Goal: Task Accomplishment & Management: Manage account settings

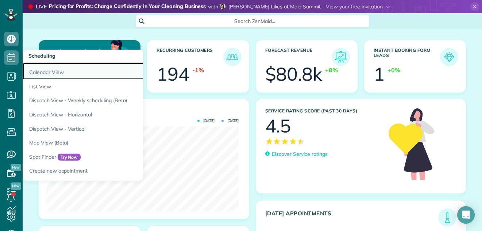
click at [35, 70] on link "Calendar View" at bounding box center [114, 71] width 182 height 17
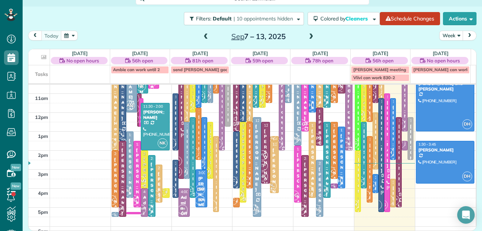
scroll to position [96, 0]
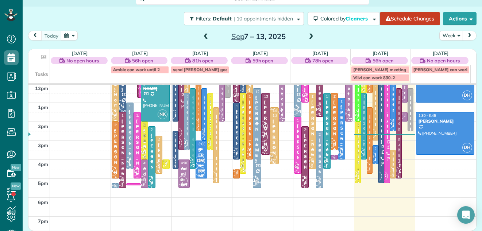
click at [392, 157] on div "Ronnie Brand" at bounding box center [392, 191] width 1 height 68
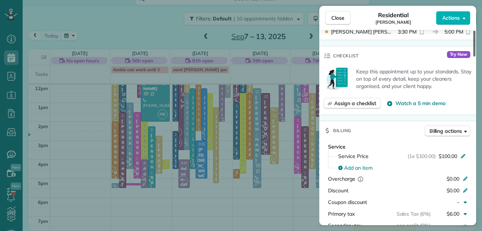
scroll to position [285, 0]
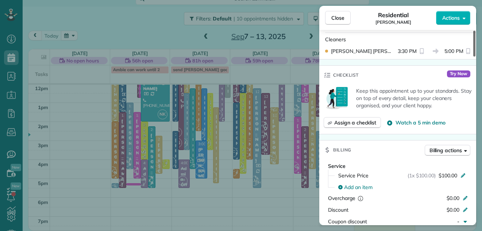
drag, startPoint x: 475, startPoint y: 51, endPoint x: 472, endPoint y: 88, distance: 37.7
click at [473, 57] on div at bounding box center [474, 44] width 2 height 26
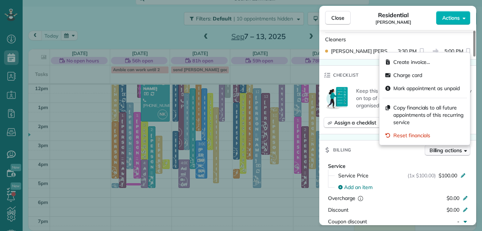
click at [450, 149] on span "Billing actions" at bounding box center [445, 150] width 32 height 7
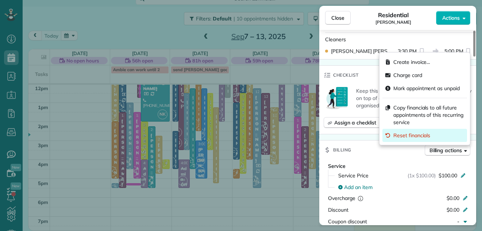
click at [424, 136] on span "Reset financials" at bounding box center [411, 135] width 37 height 7
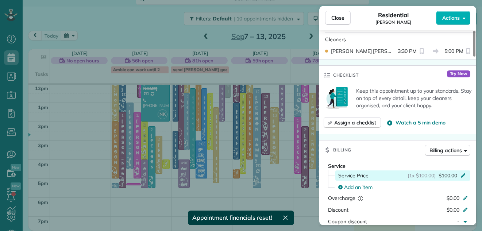
click at [443, 175] on span "$100.00" at bounding box center [448, 175] width 19 height 7
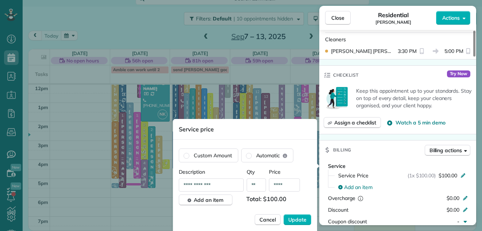
click at [286, 184] on input "****" at bounding box center [284, 184] width 31 height 13
type input "****"
click at [294, 216] on span "Update" at bounding box center [297, 219] width 18 height 7
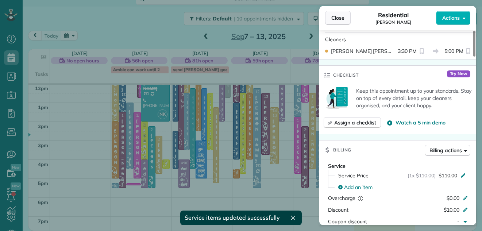
click at [336, 19] on span "Close" at bounding box center [337, 17] width 13 height 7
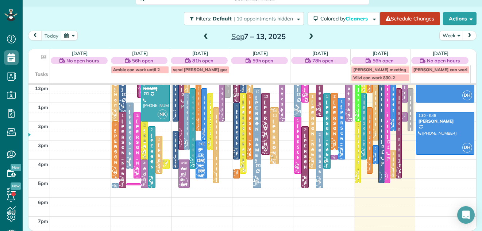
click at [390, 160] on div at bounding box center [392, 164] width 5 height 28
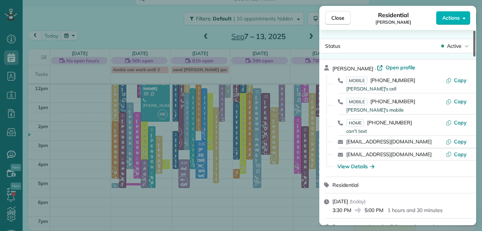
drag, startPoint x: 473, startPoint y: 49, endPoint x: 478, endPoint y: 21, distance: 28.1
click at [475, 31] on div at bounding box center [474, 44] width 2 height 26
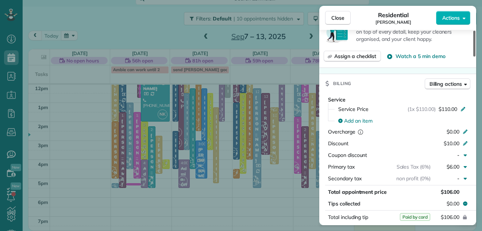
scroll to position [349, 0]
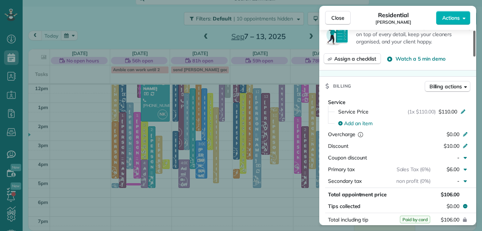
drag, startPoint x: 474, startPoint y: 33, endPoint x: 483, endPoint y: 79, distance: 46.9
click at [475, 57] on div at bounding box center [474, 44] width 2 height 26
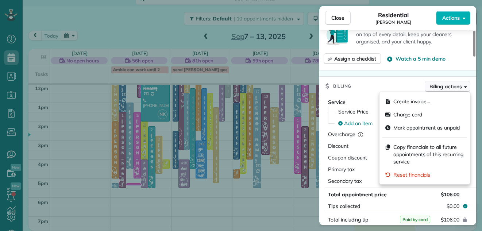
click at [459, 86] on span "Billing actions" at bounding box center [445, 86] width 32 height 7
click at [427, 178] on span "Reset financials" at bounding box center [411, 174] width 37 height 7
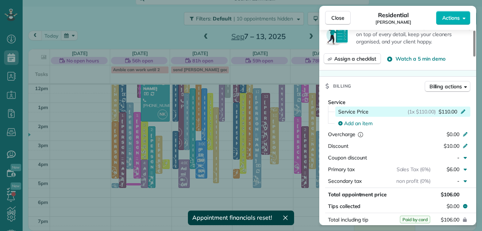
click at [450, 111] on span "$110.00" at bounding box center [448, 111] width 19 height 7
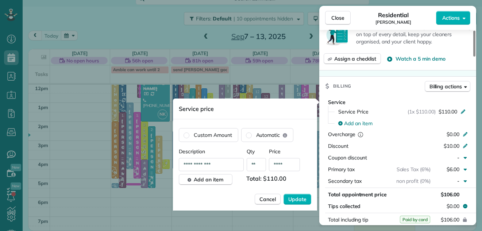
click at [288, 163] on input "****" at bounding box center [284, 164] width 31 height 13
type input "****"
click at [291, 198] on span "Update" at bounding box center [297, 199] width 18 height 7
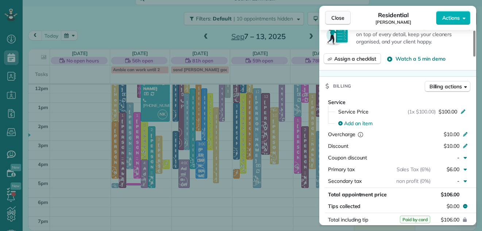
click at [338, 17] on span "Close" at bounding box center [337, 17] width 13 height 7
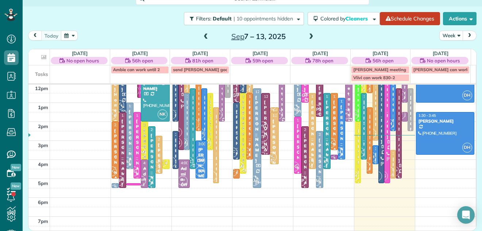
click at [373, 149] on div at bounding box center [375, 155] width 5 height 18
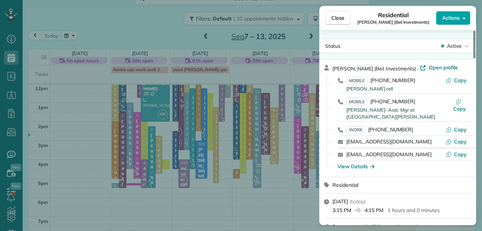
click at [449, 15] on span "Actions" at bounding box center [451, 17] width 18 height 7
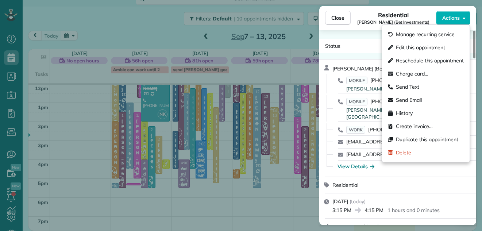
click at [426, 15] on div "Residential Julie Sulpizio (Bet Investments)" at bounding box center [393, 18] width 85 height 15
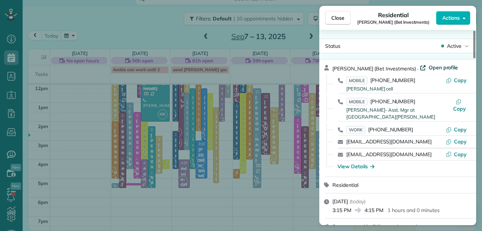
click at [429, 68] on span "Open profile" at bounding box center [444, 67] width 30 height 7
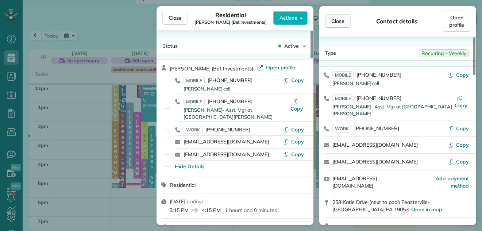
click at [344, 18] on span "Close" at bounding box center [337, 21] width 13 height 7
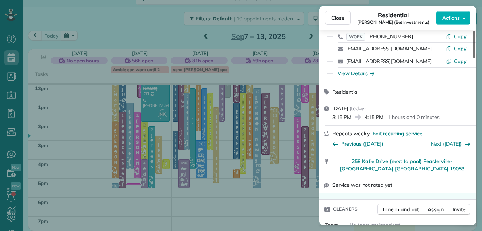
scroll to position [62, 0]
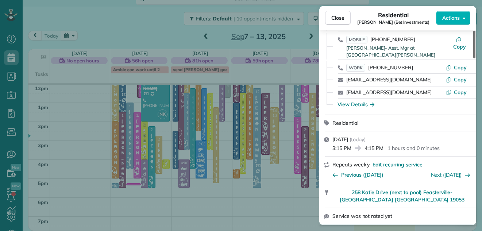
drag, startPoint x: 474, startPoint y: 38, endPoint x: 479, endPoint y: 47, distance: 10.1
click at [475, 47] on div at bounding box center [474, 45] width 2 height 28
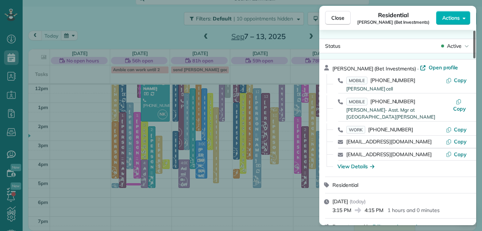
drag, startPoint x: 475, startPoint y: 48, endPoint x: 475, endPoint y: 27, distance: 20.8
click at [475, 31] on div at bounding box center [474, 45] width 2 height 28
click at [429, 68] on span "Open profile" at bounding box center [444, 67] width 30 height 7
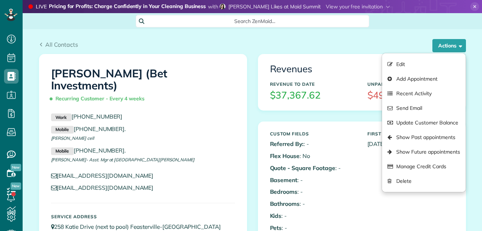
scroll to position [3, 3]
click at [421, 168] on link "Manage Credit Cards" at bounding box center [423, 166] width 83 height 15
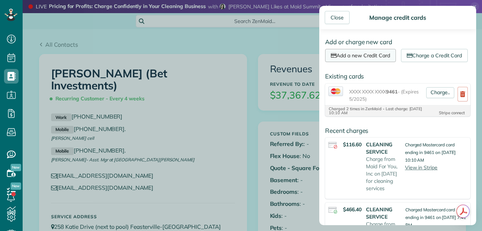
click at [377, 54] on link "Add a new Credit Card" at bounding box center [360, 55] width 71 height 13
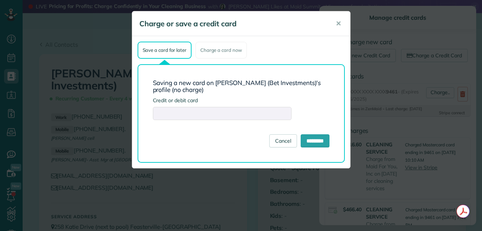
click at [348, 87] on div "Save a card for later Charge a card now Saving a new card on Julie Sulpizio (Be…" at bounding box center [241, 102] width 218 height 132
click at [309, 139] on input "*********" at bounding box center [315, 140] width 29 height 13
type input "**********"
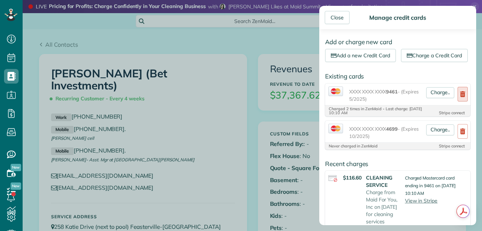
click at [460, 97] on use at bounding box center [462, 94] width 5 height 6
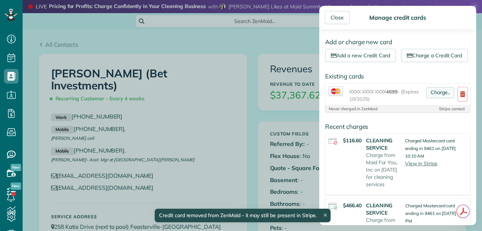
click at [436, 98] on link "Charge.." at bounding box center [440, 92] width 28 height 11
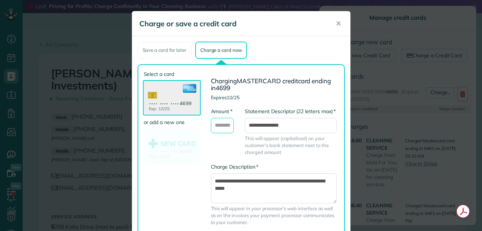
click at [221, 121] on input "* Amount" at bounding box center [222, 125] width 23 height 15
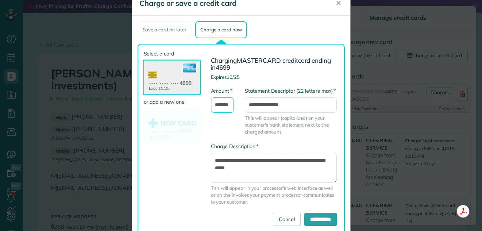
scroll to position [41, 0]
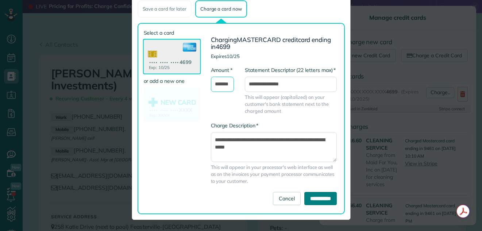
type input "*******"
click at [304, 200] on input "**********" at bounding box center [320, 198] width 32 height 13
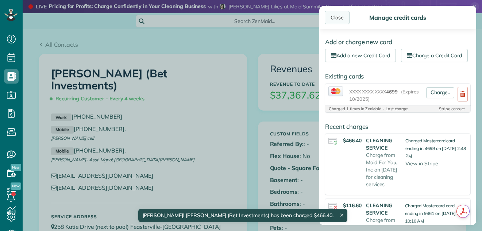
click at [339, 14] on div "Close" at bounding box center [337, 17] width 25 height 13
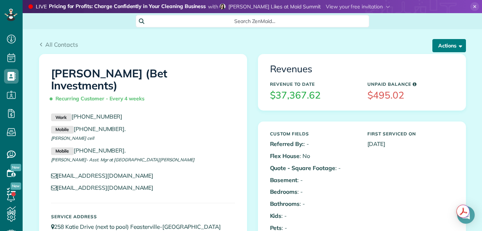
click at [439, 43] on button "Actions" at bounding box center [449, 45] width 34 height 13
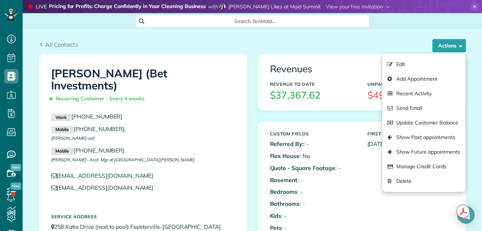
click at [401, 41] on div "All Contacts" at bounding box center [252, 44] width 427 height 9
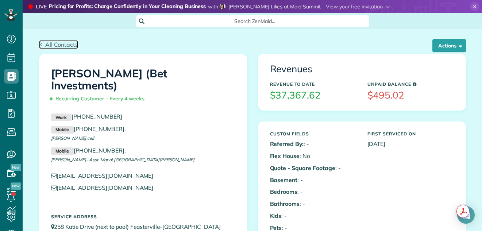
click at [63, 42] on span "All Contacts" at bounding box center [61, 44] width 33 height 7
click at [436, 42] on button "Actions" at bounding box center [449, 45] width 34 height 13
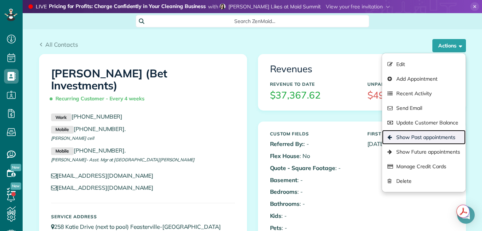
click at [416, 135] on link "Show Past appointments" at bounding box center [423, 137] width 83 height 15
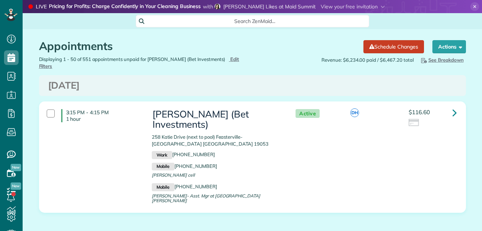
click at [48, 109] on div at bounding box center [51, 113] width 8 height 8
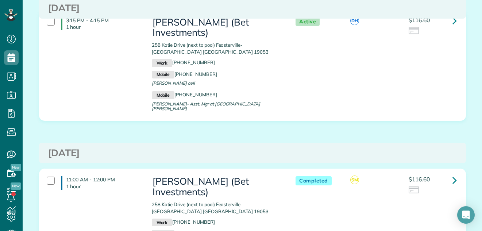
scroll to position [145, 0]
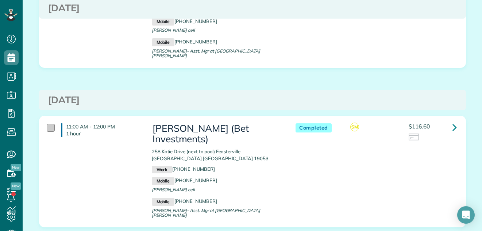
click at [47, 124] on div at bounding box center [51, 128] width 8 height 8
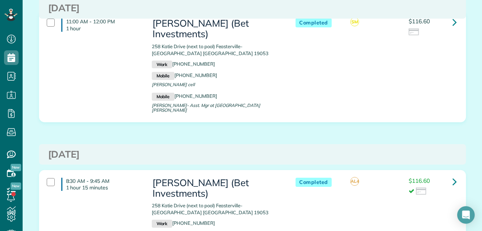
scroll to position [0, 0]
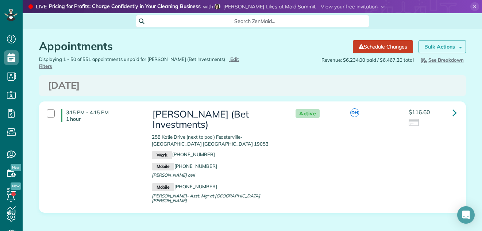
click at [442, 43] on link "Bulk Actions" at bounding box center [442, 46] width 47 height 13
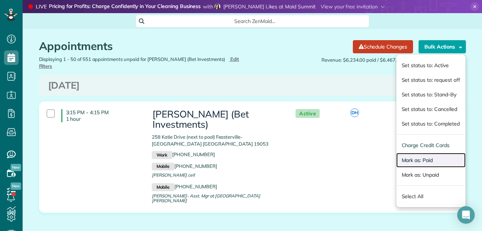
click at [428, 158] on link "Mark as: Paid" at bounding box center [430, 160] width 69 height 15
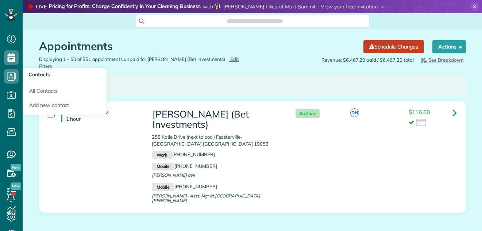
scroll to position [3, 3]
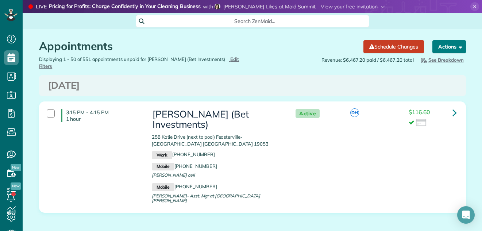
click at [449, 47] on button "Actions" at bounding box center [449, 46] width 34 height 13
